Goal: Transaction & Acquisition: Purchase product/service

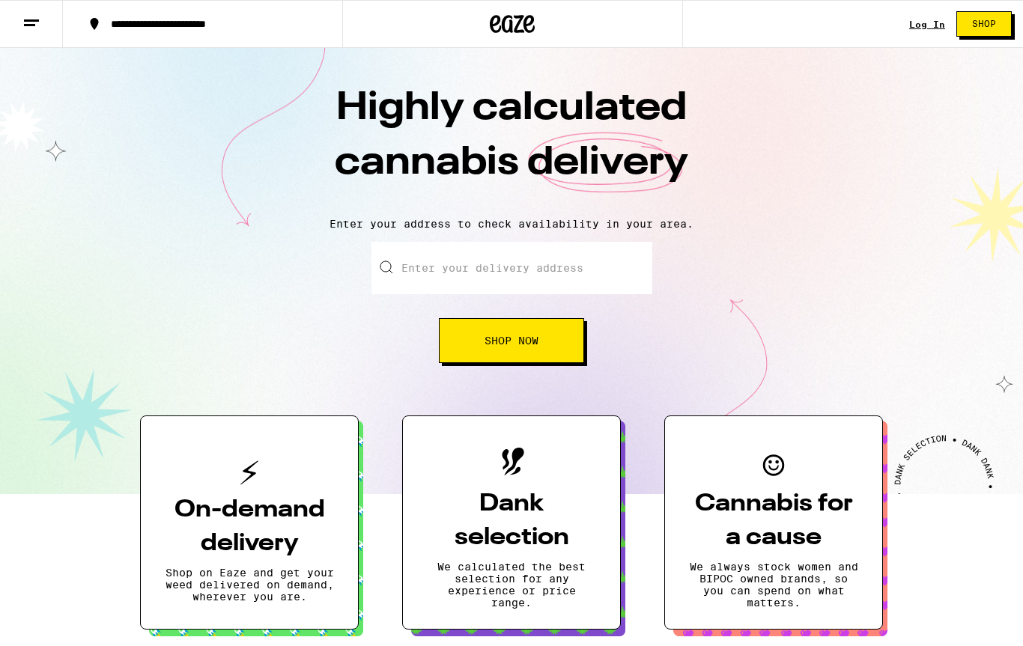
click at [908, 33] on div "**********" at bounding box center [511, 24] width 1023 height 48
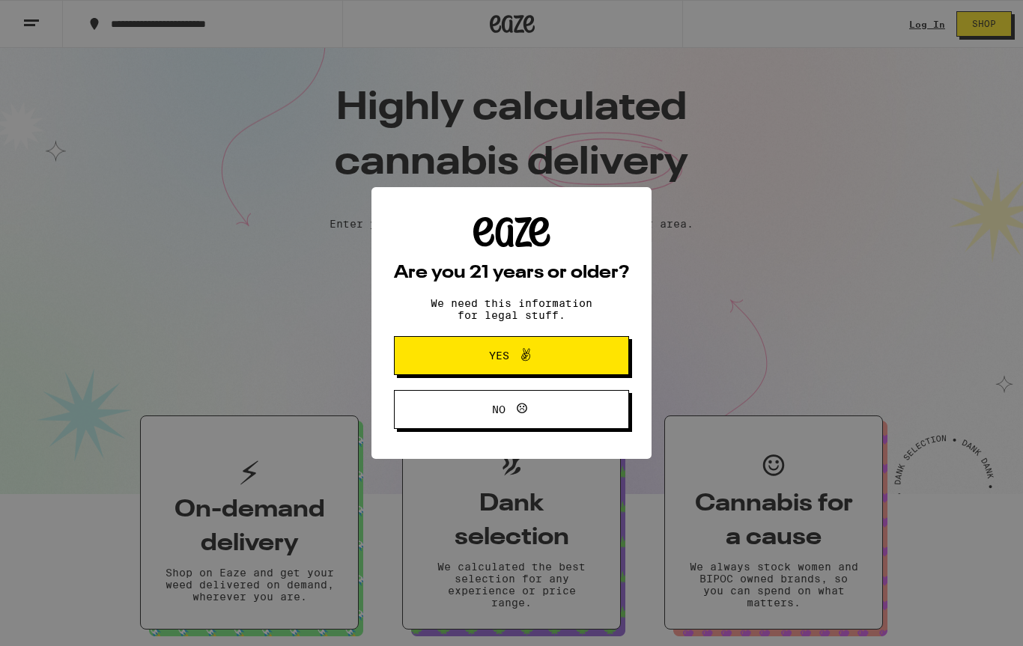
click at [610, 338] on button "Yes" at bounding box center [511, 355] width 235 height 39
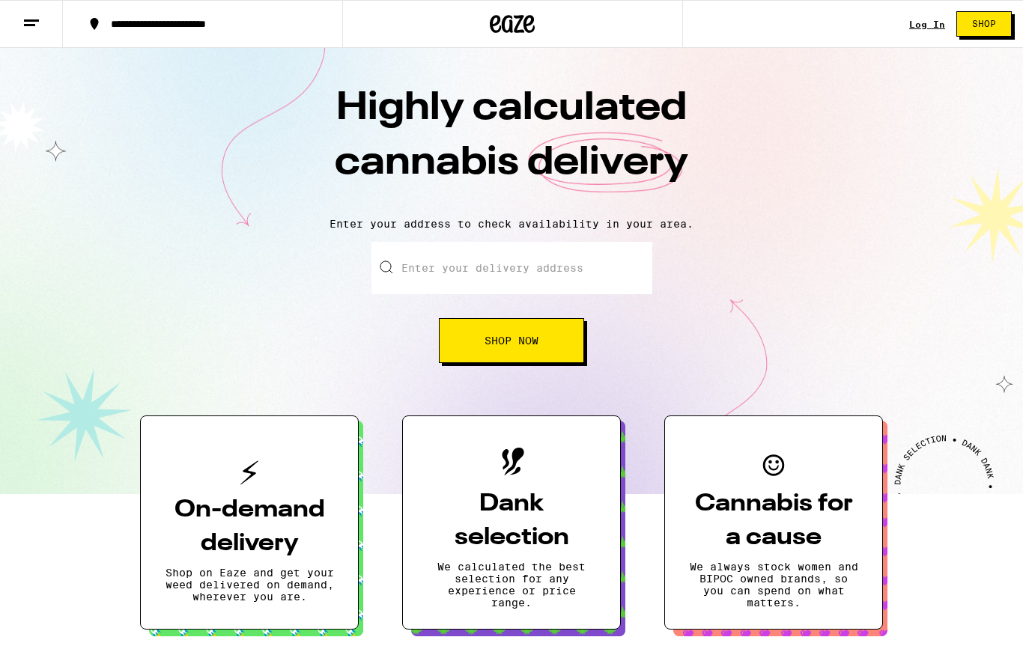
click at [558, 266] on input "Enter your delivery address" at bounding box center [511, 268] width 281 height 52
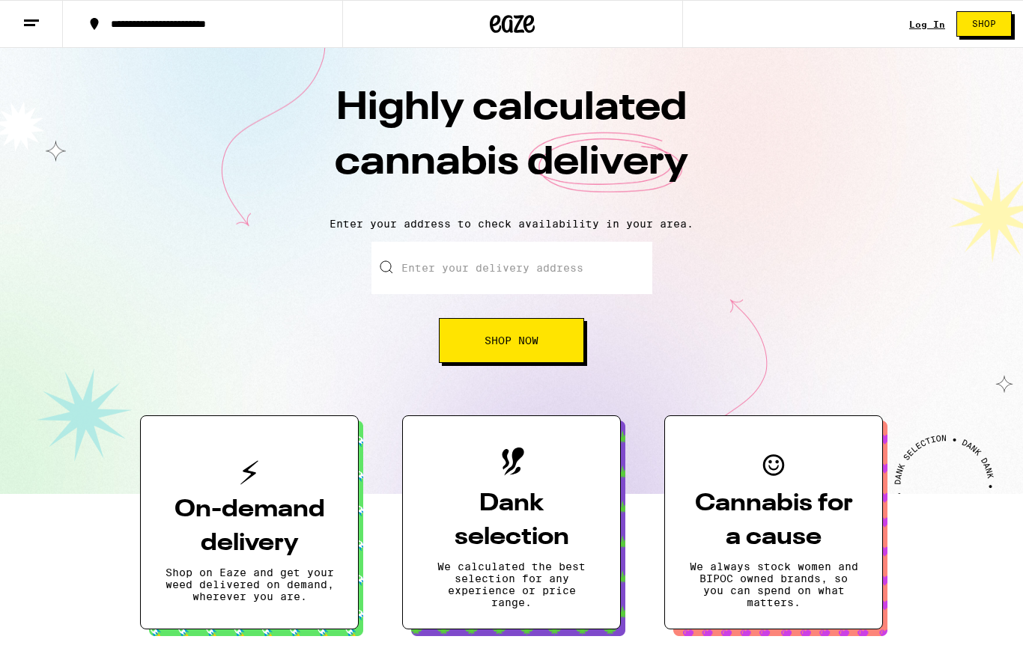
click at [930, 24] on link "Log In" at bounding box center [927, 24] width 36 height 10
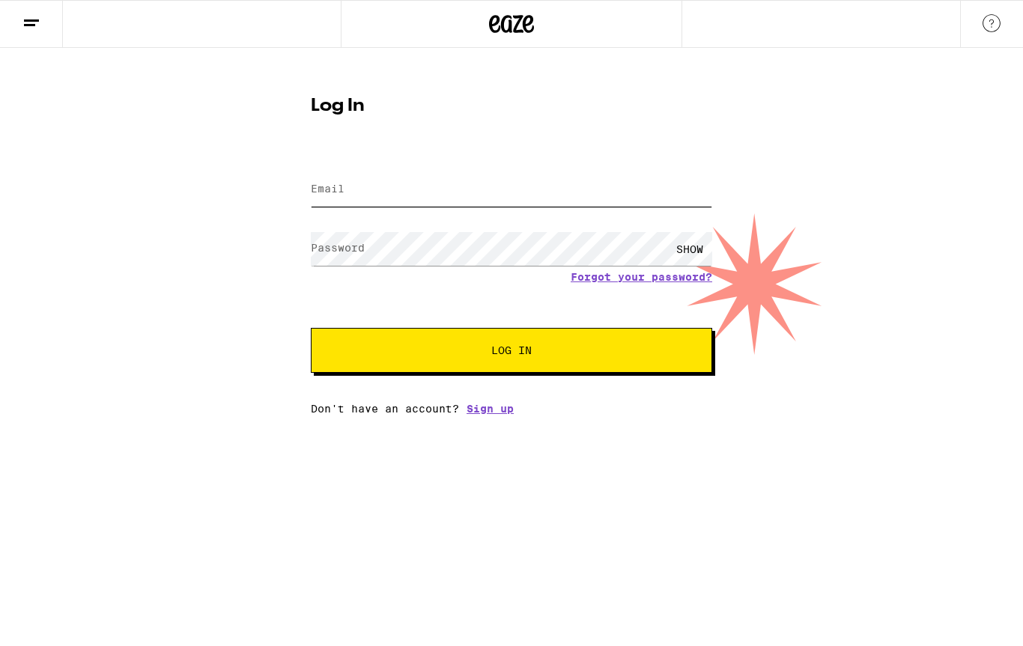
click at [478, 173] on input "Email" at bounding box center [511, 190] width 401 height 34
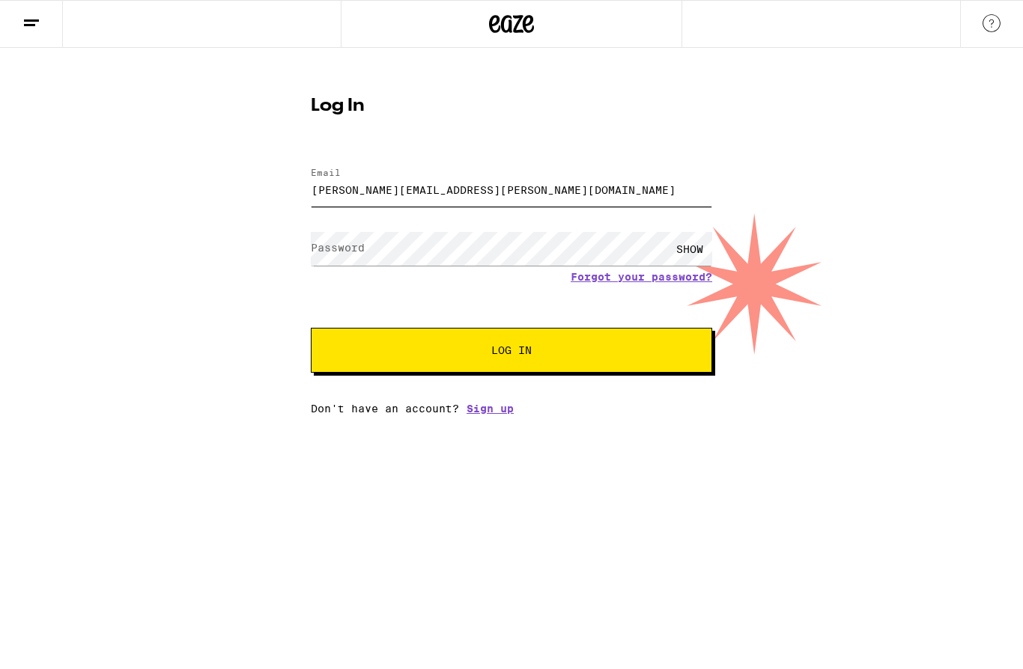
type input "[PERSON_NAME][EMAIL_ADDRESS][PERSON_NAME][DOMAIN_NAME]"
click at [511, 353] on button "Log In" at bounding box center [511, 350] width 401 height 45
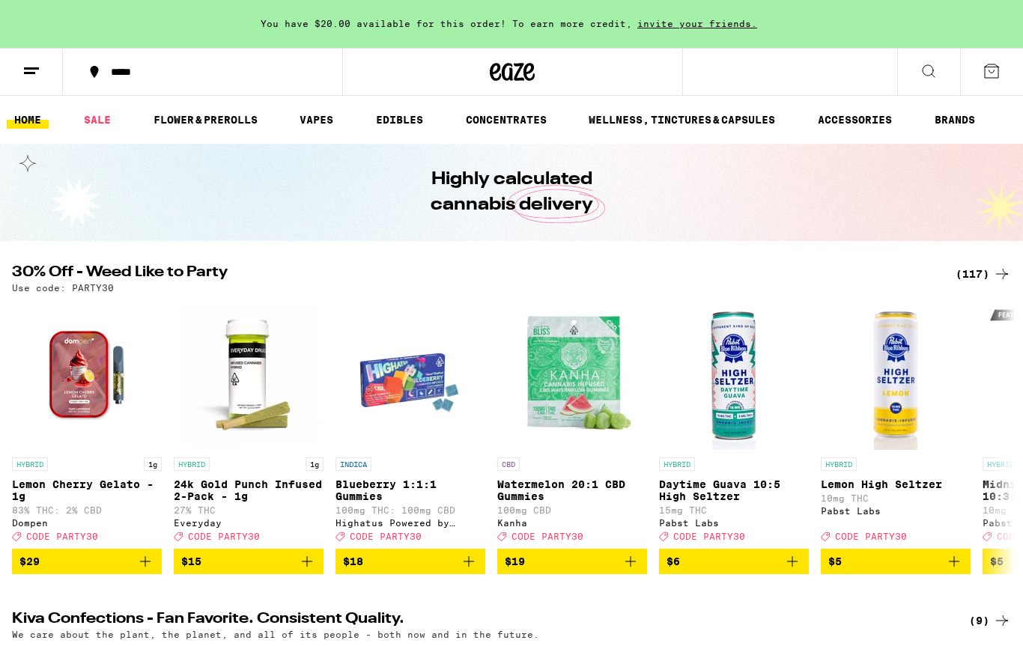
click at [984, 269] on div "(117)" at bounding box center [982, 274] width 55 height 18
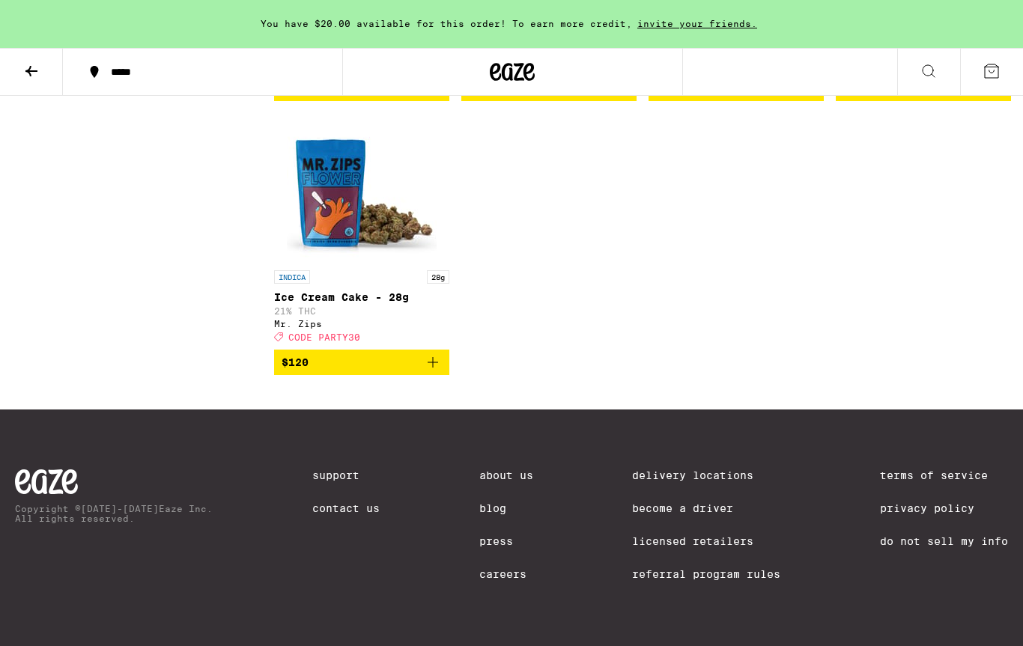
scroll to position [8778, 0]
click at [34, 86] on button at bounding box center [31, 72] width 63 height 47
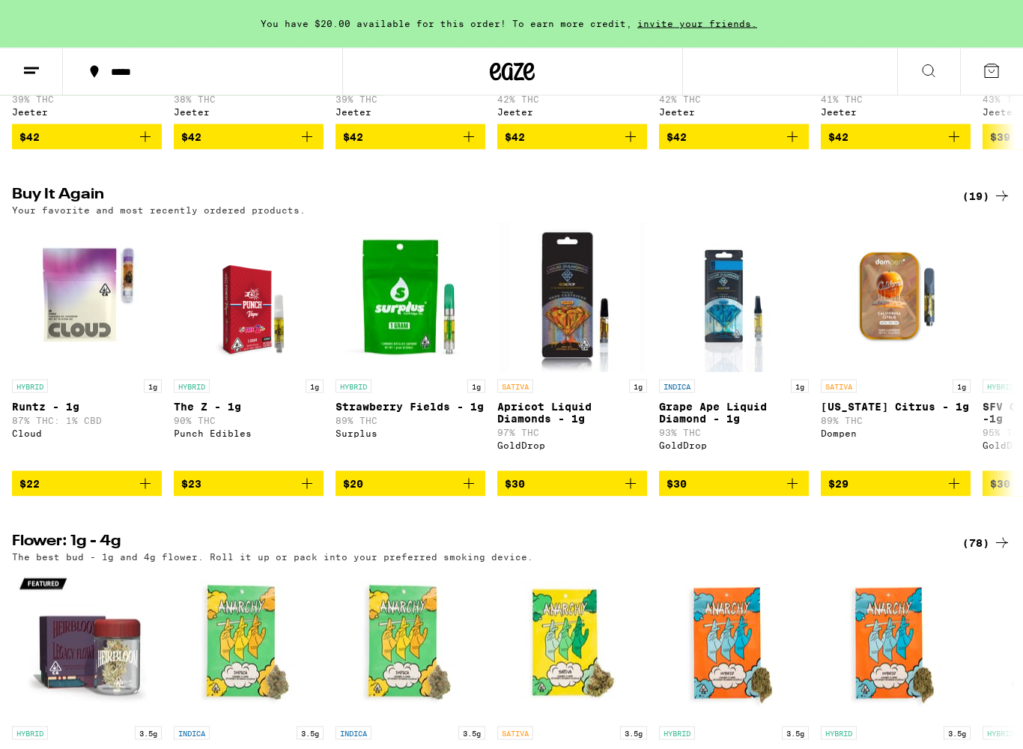
scroll to position [1106, 0]
